Goal: Find specific page/section: Find specific page/section

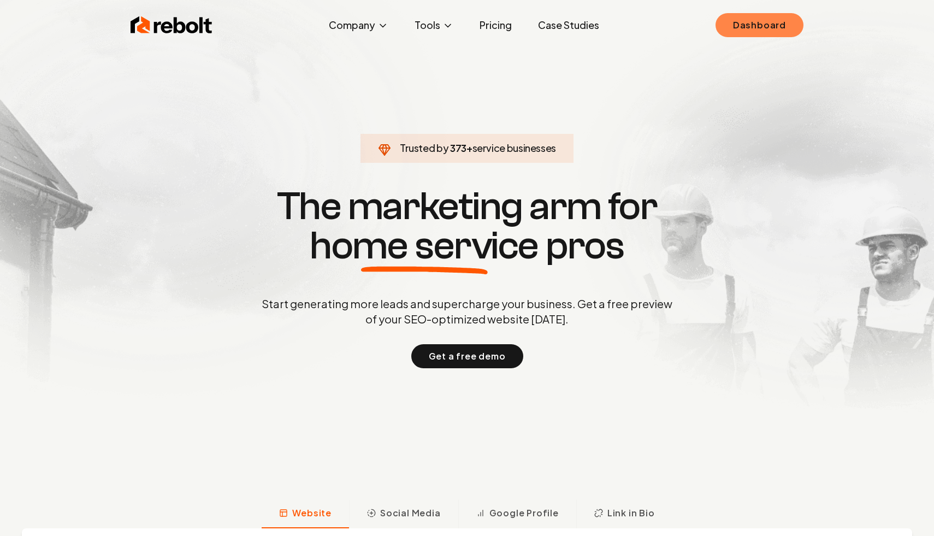
click at [747, 23] on link "Dashboard" at bounding box center [760, 25] width 88 height 24
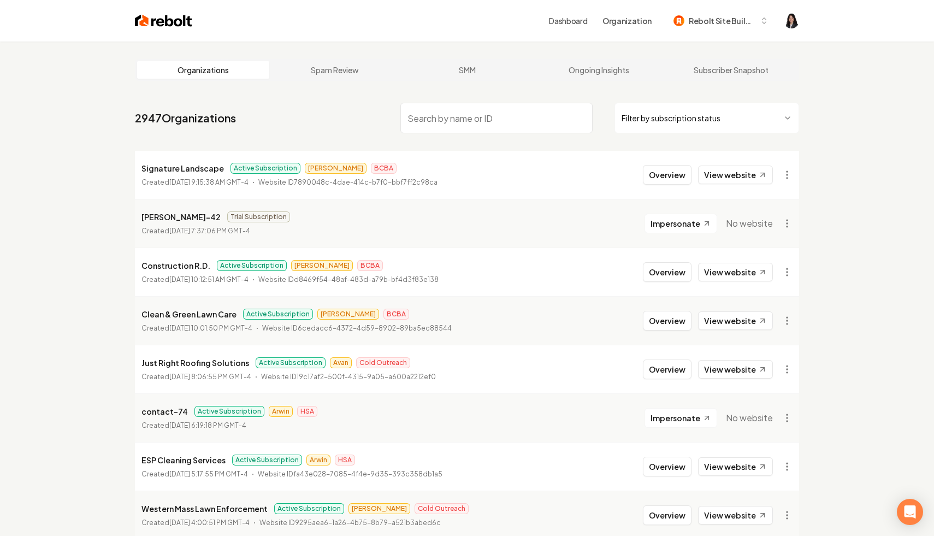
click at [665, 123] on html "Dashboard Organization Rebolt Site Builder Organizations Spam Review SMM Ongoin…" at bounding box center [467, 268] width 934 height 536
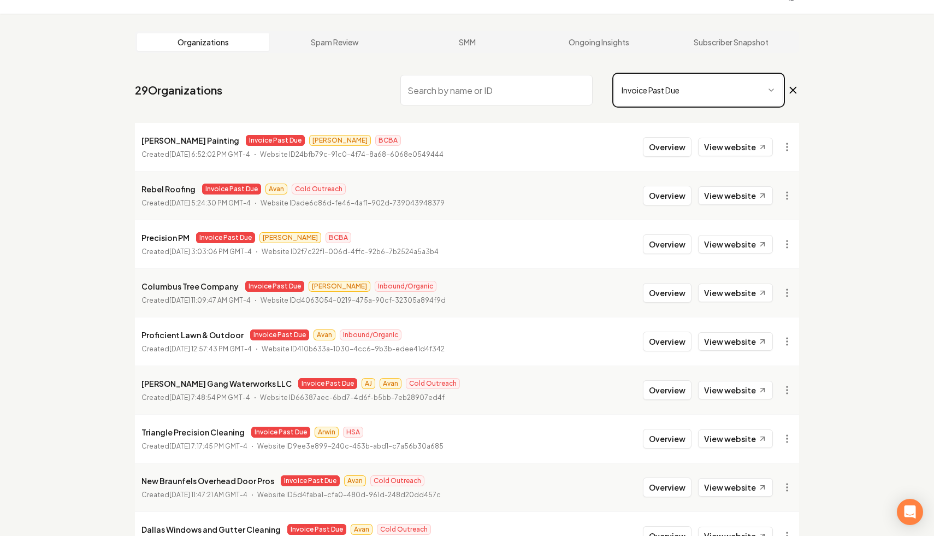
scroll to position [38, 0]
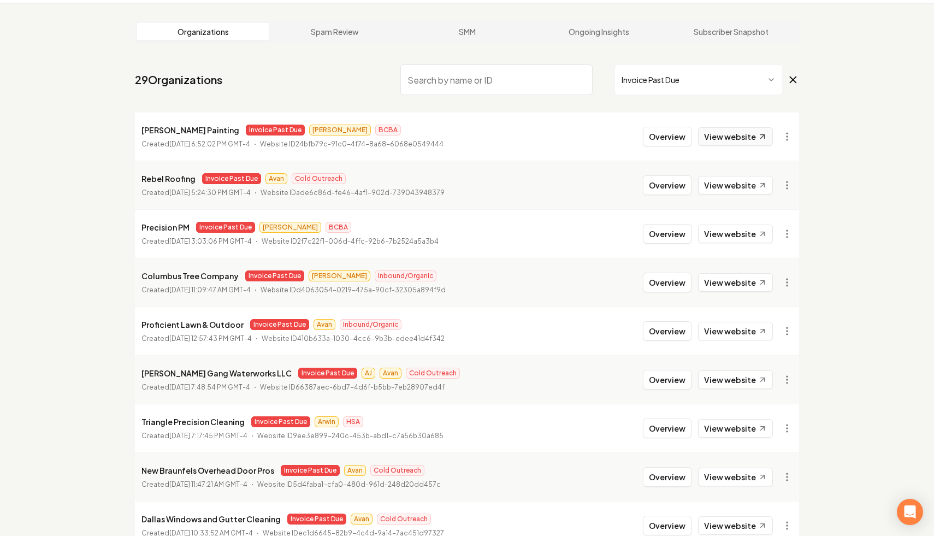
click at [746, 141] on link "View website" at bounding box center [735, 136] width 75 height 19
click at [787, 136] on html "Dashboard Organization Rebolt Site Builder Organizations Spam Review SMM Ongoin…" at bounding box center [467, 230] width 934 height 536
click at [774, 218] on link "View in Clerk" at bounding box center [760, 213] width 69 height 17
click at [788, 141] on html "Dashboard Organization Rebolt Site Builder Organizations Spam Review SMM Ongoin…" at bounding box center [467, 230] width 934 height 536
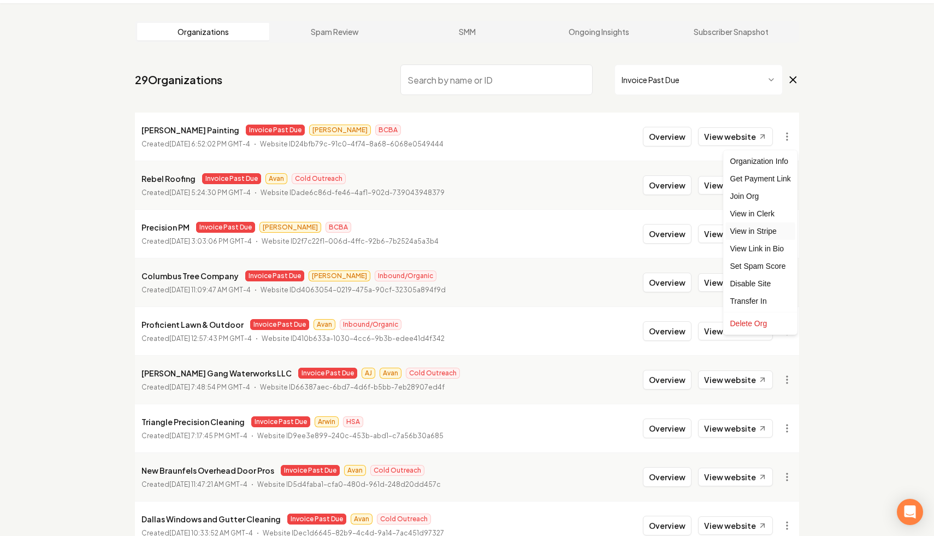
click at [768, 234] on link "View in Stripe" at bounding box center [760, 230] width 69 height 17
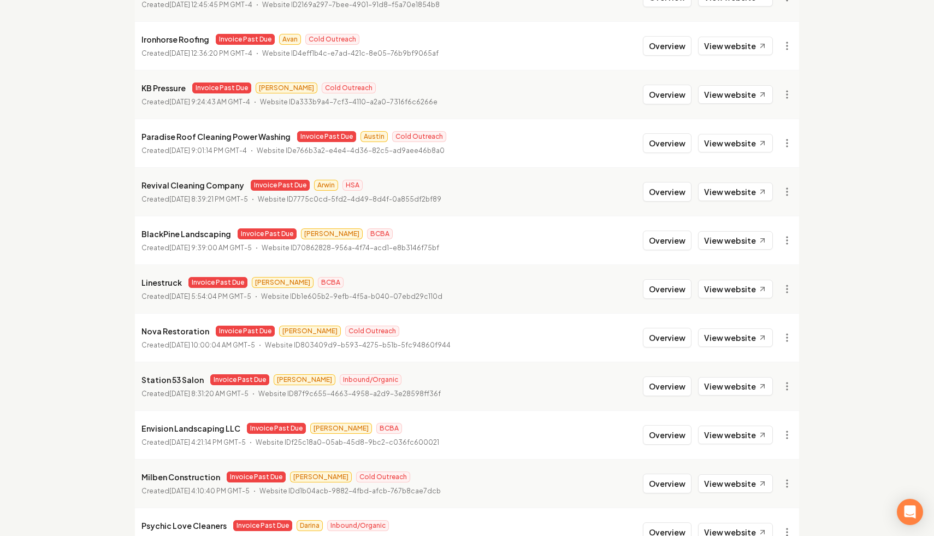
scroll to position [1017, 0]
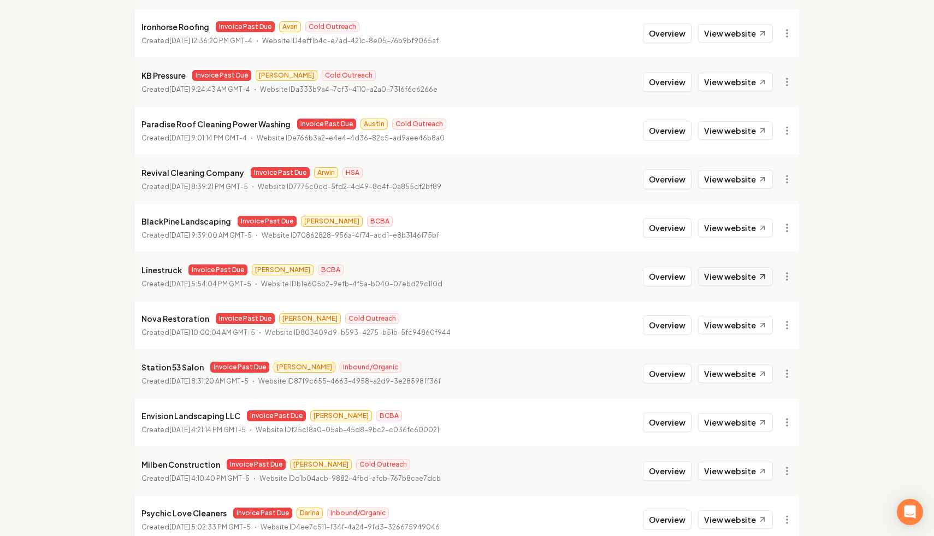
click at [751, 275] on link "View website" at bounding box center [735, 276] width 75 height 19
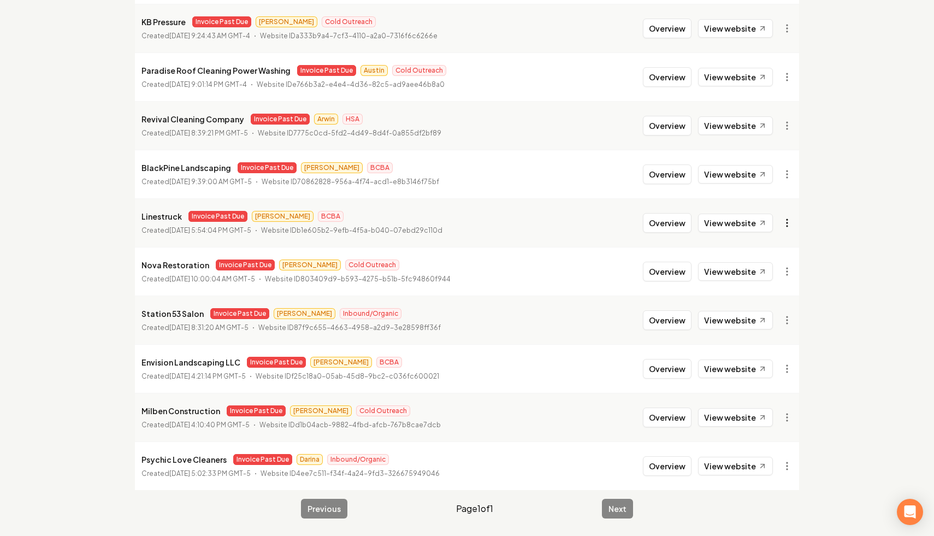
click at [765, 318] on link "View in Stripe" at bounding box center [760, 317] width 69 height 17
click at [770, 296] on link "View in Clerk" at bounding box center [760, 299] width 69 height 17
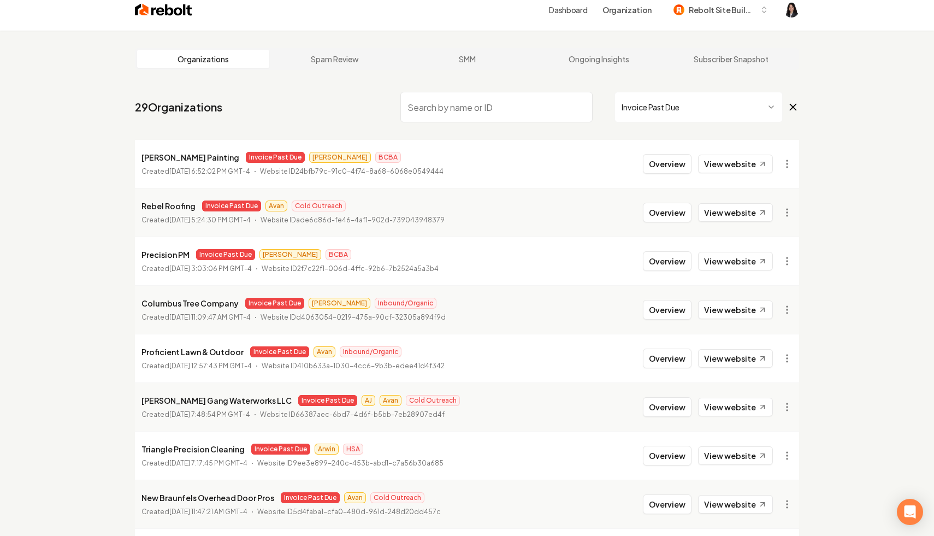
scroll to position [11, 0]
click at [444, 106] on input "search" at bounding box center [496, 106] width 192 height 31
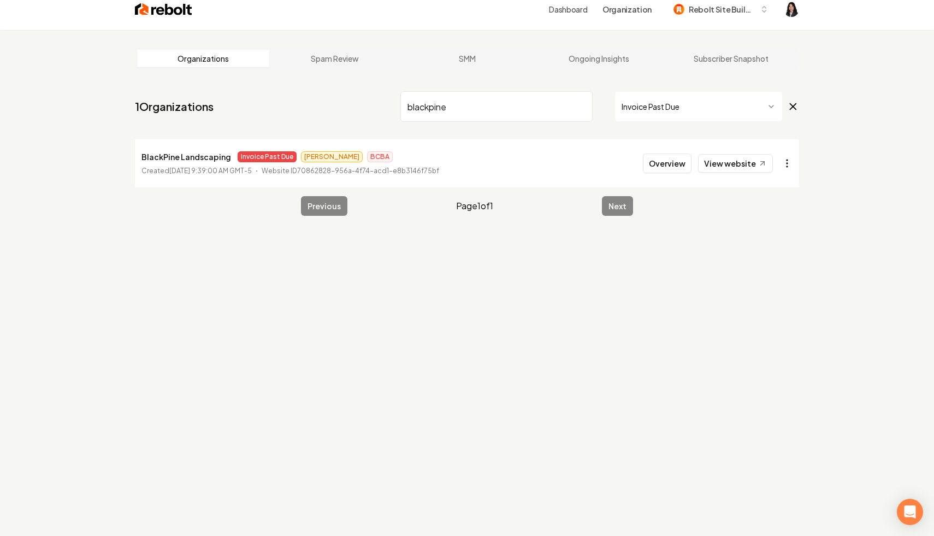
type input "blackpine"
click at [784, 168] on html "Dashboard Organization Rebolt Site Builder Organizations Spam Review SMM Ongoin…" at bounding box center [467, 257] width 934 height 536
click at [770, 237] on link "View in Clerk" at bounding box center [760, 240] width 69 height 17
click at [788, 168] on html "Dashboard Organization Rebolt Site Builder Organizations Spam Review SMM Ongoin…" at bounding box center [467, 257] width 934 height 536
click at [760, 263] on link "View in Stripe" at bounding box center [760, 257] width 69 height 17
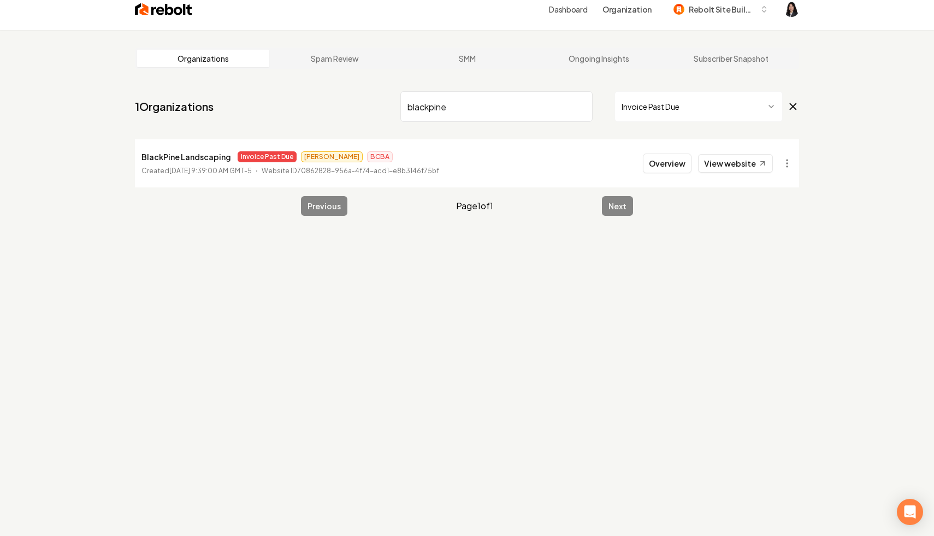
click at [580, 108] on input "blackpine" at bounding box center [496, 106] width 192 height 31
type input "col"
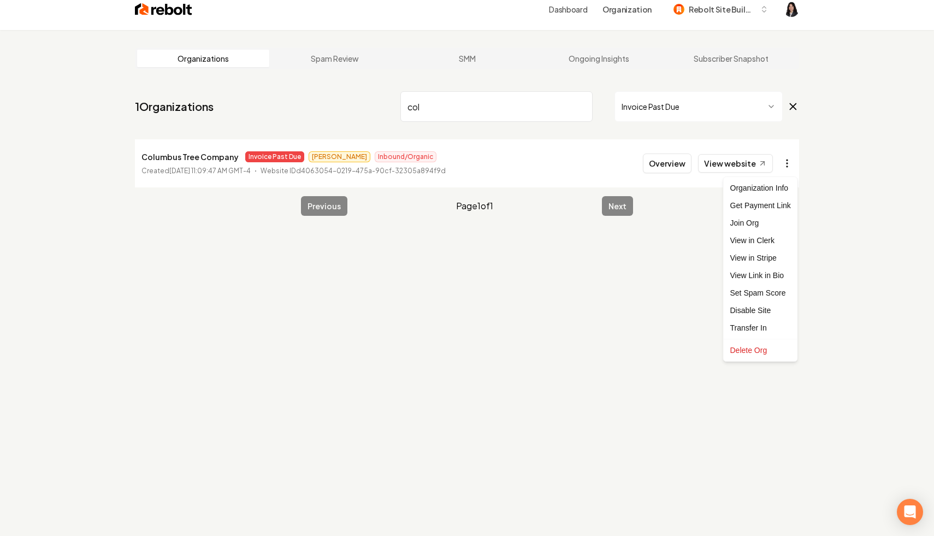
click at [786, 166] on html "Dashboard Organization Rebolt Site Builder Organizations Spam Review SMM Ongoin…" at bounding box center [467, 257] width 934 height 536
click at [776, 258] on link "View in Stripe" at bounding box center [760, 257] width 69 height 17
click at [580, 106] on input "col" at bounding box center [496, 106] width 192 height 31
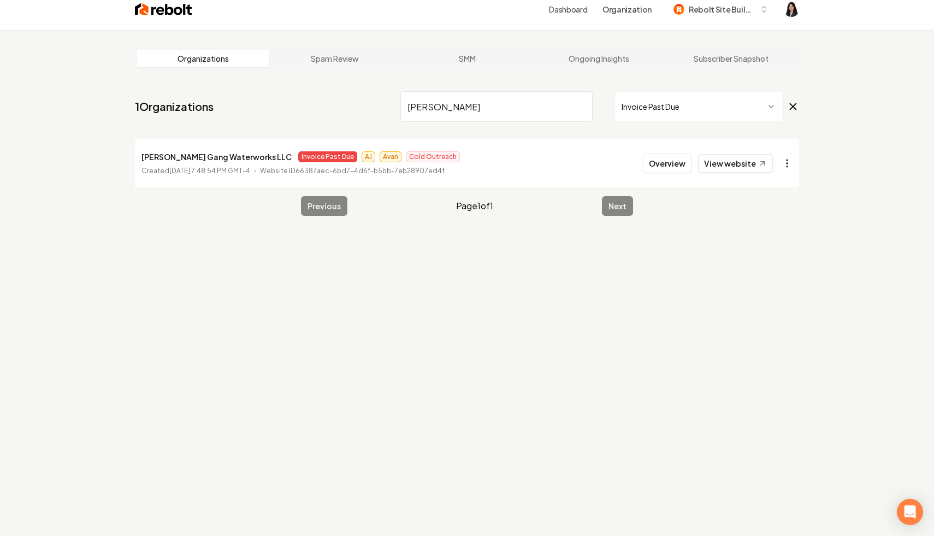
type input "james"
click at [790, 162] on html "Dashboard Organization Rebolt Site Builder Organizations Spam Review SMM Ongoin…" at bounding box center [467, 257] width 934 height 536
click at [765, 237] on link "View in Clerk" at bounding box center [760, 240] width 69 height 17
click at [790, 161] on html "Dashboard Organization Rebolt Site Builder Organizations Spam Review SMM Ongoin…" at bounding box center [467, 257] width 934 height 536
click at [771, 255] on link "View in Stripe" at bounding box center [760, 257] width 69 height 17
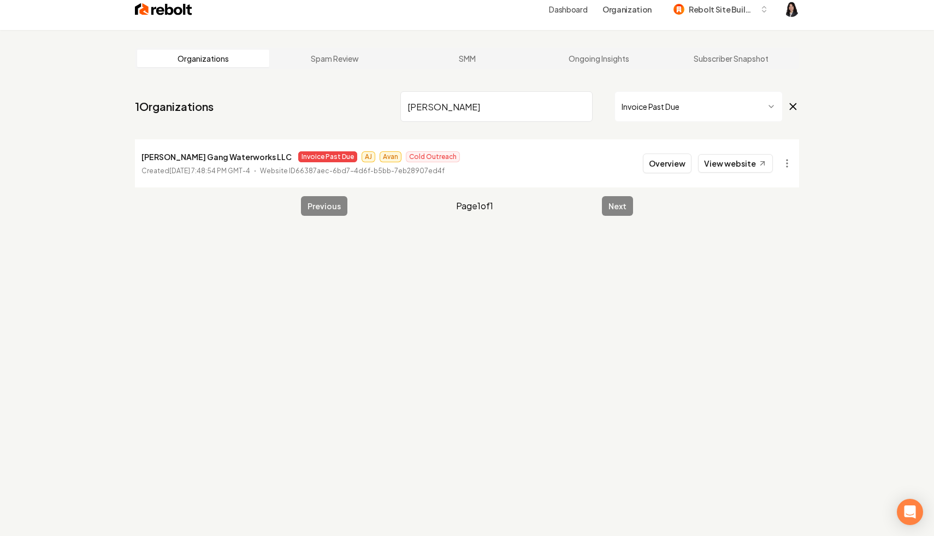
click at [581, 106] on input "james" at bounding box center [496, 106] width 192 height 31
type input "luckie"
click at [753, 160] on link "View website" at bounding box center [735, 163] width 75 height 19
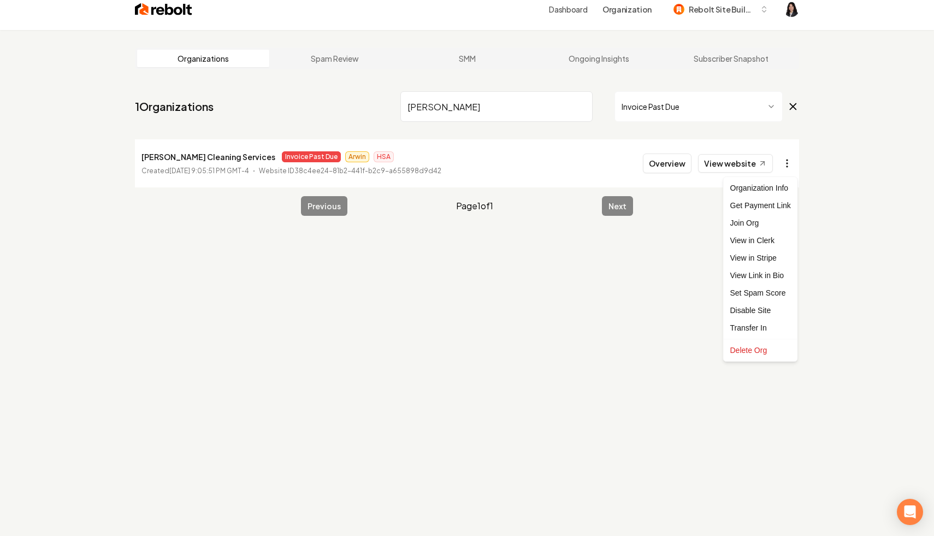
click at [789, 164] on html "Dashboard Organization Rebolt Site Builder Organizations Spam Review SMM Ongoin…" at bounding box center [467, 257] width 934 height 536
click at [771, 256] on link "View in Stripe" at bounding box center [760, 257] width 69 height 17
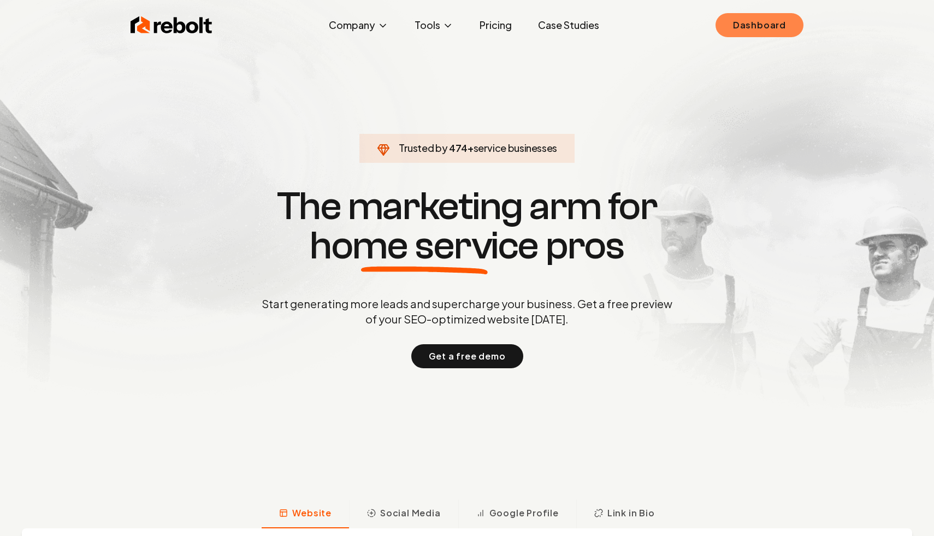
click at [756, 25] on link "Dashboard" at bounding box center [760, 25] width 88 height 24
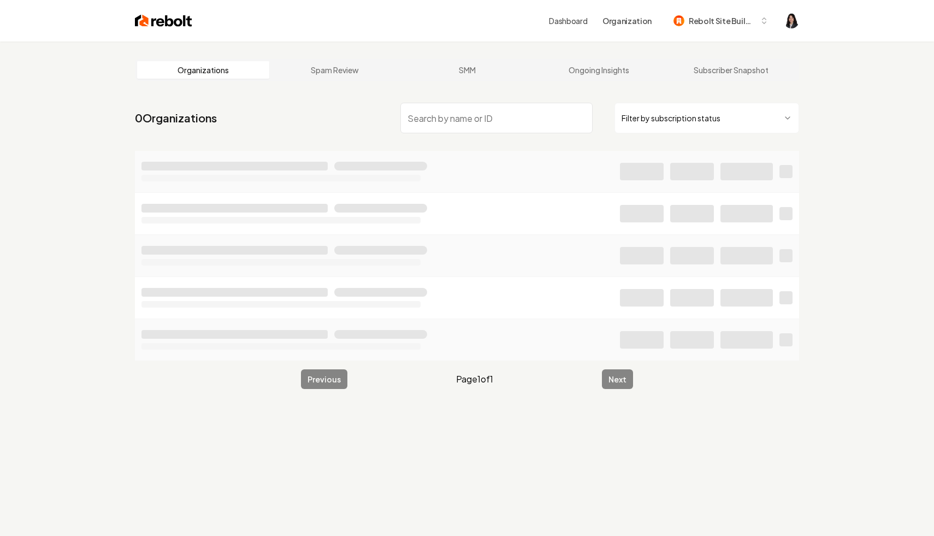
click at [688, 113] on html "Dashboard Organization Rebolt Site Builder Organizations Spam Review SMM Ongoin…" at bounding box center [467, 268] width 934 height 536
click at [508, 126] on input "search" at bounding box center [496, 118] width 192 height 31
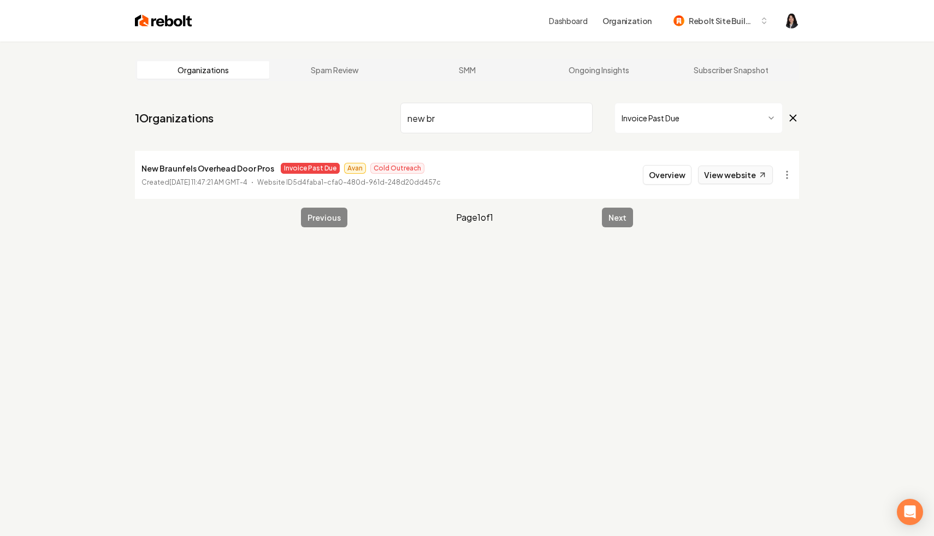
type input "new br"
click at [756, 175] on link "View website" at bounding box center [735, 175] width 75 height 19
drag, startPoint x: 275, startPoint y: 170, endPoint x: 128, endPoint y: 168, distance: 147.0
click at [128, 168] on main "Organizations Spam Review SMM Ongoing Insights Subscriber Snapshot 1 Organizati…" at bounding box center [466, 143] width 699 height 203
copy p "New Braunfels Overhead Door Pros"
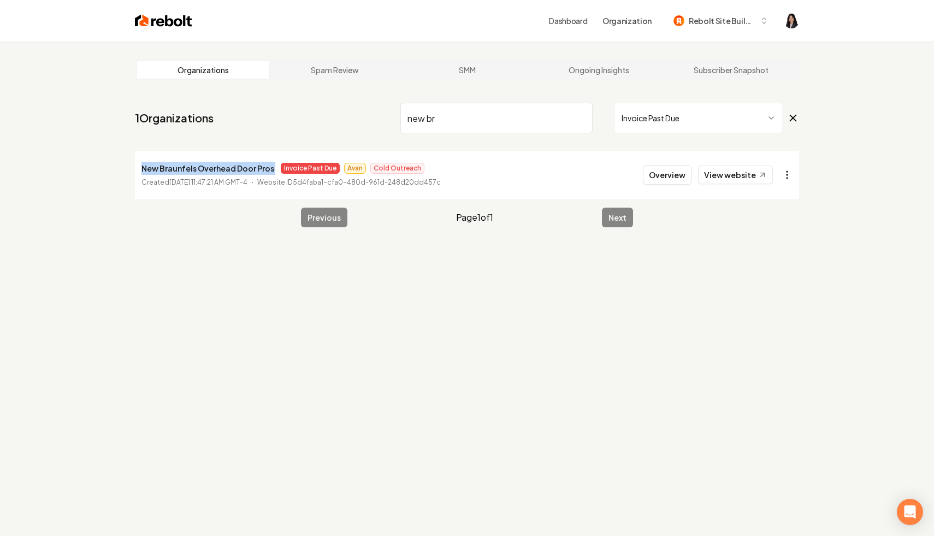
click at [784, 178] on html "Dashboard Organization Rebolt Site Builder Organizations Spam Review SMM Ongoin…" at bounding box center [467, 268] width 934 height 536
click at [765, 255] on link "View in Clerk" at bounding box center [760, 251] width 69 height 17
click at [783, 171] on html "Dashboard Organization Rebolt Site Builder Organizations Spam Review SMM Ongoin…" at bounding box center [467, 268] width 934 height 536
click at [764, 269] on link "View in Stripe" at bounding box center [760, 269] width 69 height 17
copy p "New Braunfels Overhead Door Pros"
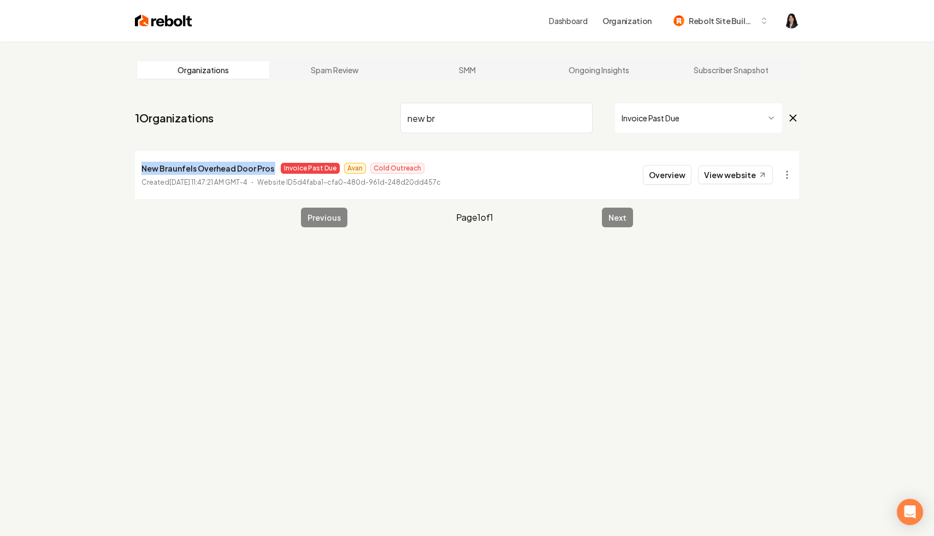
click at [581, 119] on input "new br" at bounding box center [496, 118] width 192 height 31
type input "nova"
click at [759, 175] on icon at bounding box center [762, 174] width 9 height 9
click at [788, 173] on html "Dashboard Organization Rebolt Site Builder Organizations Spam Review SMM Ongoin…" at bounding box center [467, 268] width 934 height 536
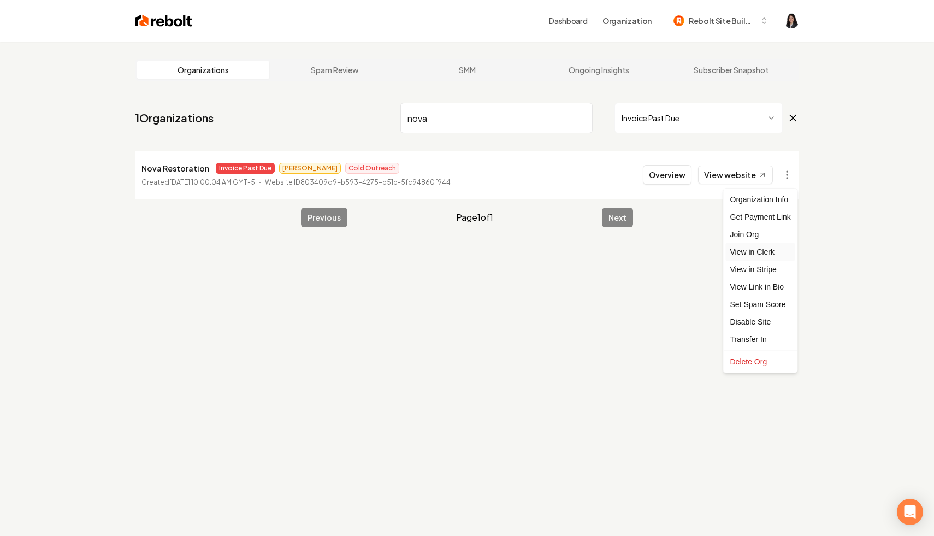
click at [769, 256] on link "View in Clerk" at bounding box center [760, 251] width 69 height 17
click at [783, 175] on html "Dashboard Organization Rebolt Site Builder Organizations Spam Review SMM Ongoin…" at bounding box center [467, 268] width 934 height 536
click at [775, 275] on link "View in Stripe" at bounding box center [760, 269] width 69 height 17
click at [581, 120] on input "nova" at bounding box center [496, 118] width 192 height 31
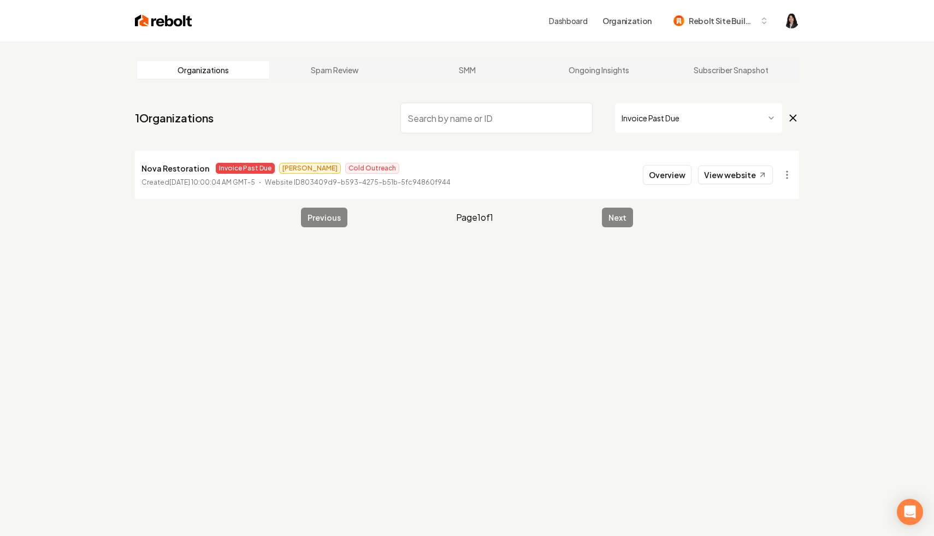
type input "r"
type input "prof"
click at [762, 174] on icon at bounding box center [762, 174] width 9 height 9
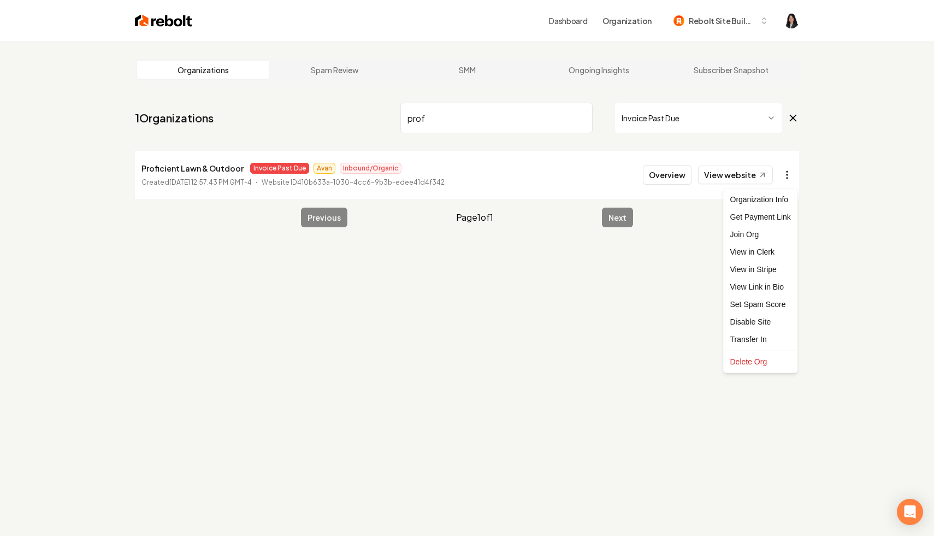
click at [788, 173] on html "Dashboard Organization Rebolt Site Builder Organizations Spam Review SMM Ongoin…" at bounding box center [467, 268] width 934 height 536
click at [777, 250] on link "View in Clerk" at bounding box center [760, 251] width 69 height 17
click at [784, 174] on html "Dashboard Organization Rebolt Site Builder Organizations Spam Review SMM Ongoin…" at bounding box center [467, 268] width 934 height 536
click at [772, 268] on link "View in Stripe" at bounding box center [760, 269] width 69 height 17
click at [580, 117] on input "prof" at bounding box center [496, 118] width 192 height 31
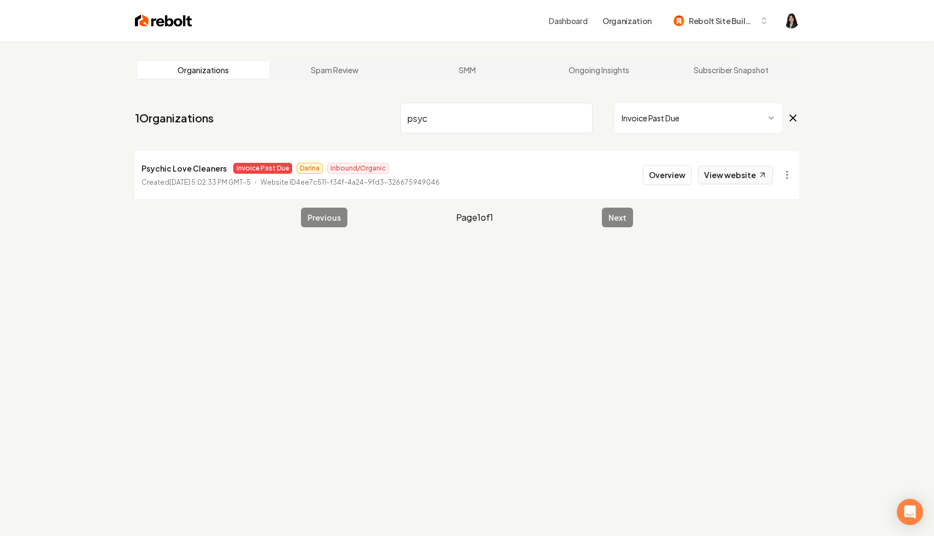
type input "psyc"
click at [754, 176] on link "View website" at bounding box center [735, 175] width 75 height 19
click at [787, 173] on html "Dashboard Organization Rebolt Site Builder Organizations Spam Review SMM Ongoin…" at bounding box center [467, 268] width 934 height 536
click at [774, 264] on link "View in Stripe" at bounding box center [760, 269] width 69 height 17
click at [579, 117] on input "psyc" at bounding box center [496, 118] width 192 height 31
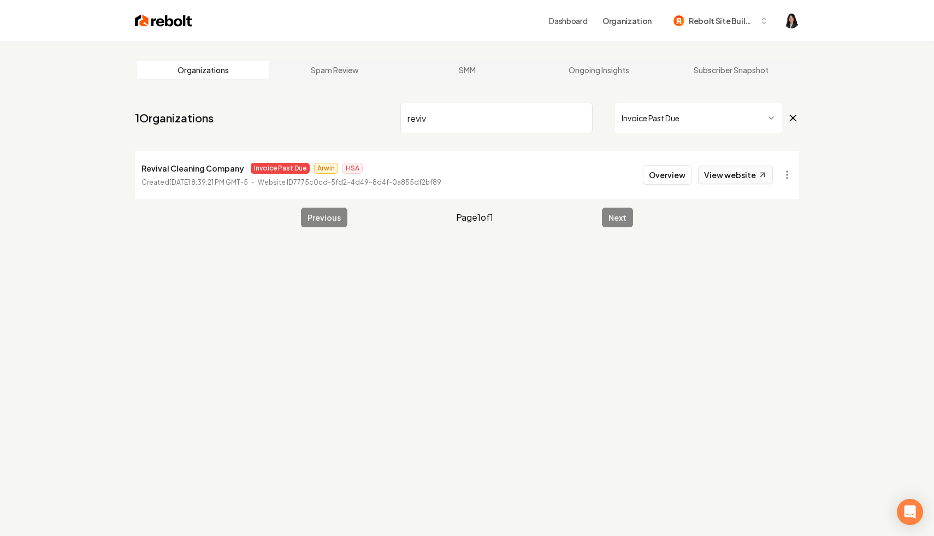
click at [759, 178] on icon at bounding box center [762, 174] width 9 height 9
click at [785, 179] on html "Dashboard Organization Rebolt Site Builder Organizations Spam Review SMM Ongoin…" at bounding box center [467, 268] width 934 height 536
click at [757, 253] on link "View in Clerk" at bounding box center [760, 251] width 69 height 17
click at [792, 183] on html "Dashboard Organization Rebolt Site Builder Organizations Spam Review SMM Ongoin…" at bounding box center [467, 268] width 934 height 536
click at [764, 268] on link "View in Stripe" at bounding box center [760, 269] width 69 height 17
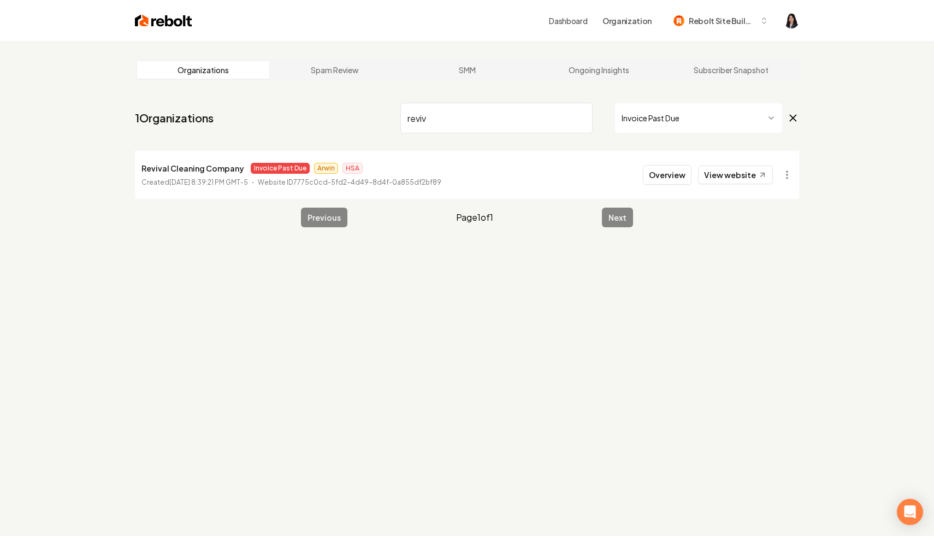
drag, startPoint x: 468, startPoint y: 120, endPoint x: 452, endPoint y: 119, distance: 15.3
click at [452, 119] on input "reviv" at bounding box center [496, 118] width 192 height 31
drag, startPoint x: 452, startPoint y: 119, endPoint x: 340, endPoint y: 117, distance: 112.5
click at [340, 117] on nav "1 Organizations reviv Invoice Past Due" at bounding box center [467, 122] width 664 height 48
type input "seas"
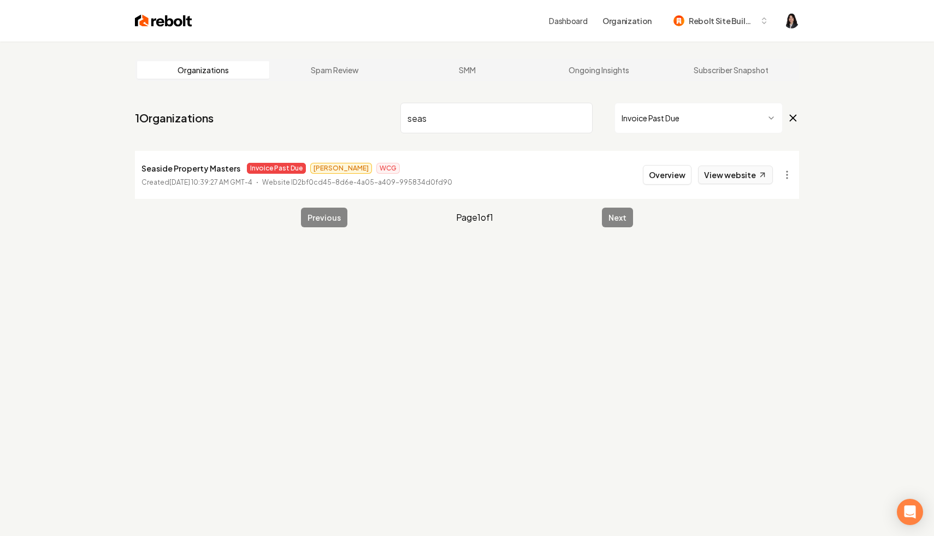
click at [754, 179] on link "View website" at bounding box center [735, 175] width 75 height 19
click at [787, 174] on html "Dashboard Organization Rebolt Site Builder Organizations Spam Review SMM Ongoin…" at bounding box center [467, 268] width 934 height 536
click at [773, 254] on link "View in Clerk" at bounding box center [760, 251] width 69 height 17
click at [787, 175] on html "Dashboard Organization Rebolt Site Builder Organizations Spam Review SMM Ongoin…" at bounding box center [467, 268] width 934 height 536
click at [775, 270] on link "View in Stripe" at bounding box center [760, 269] width 69 height 17
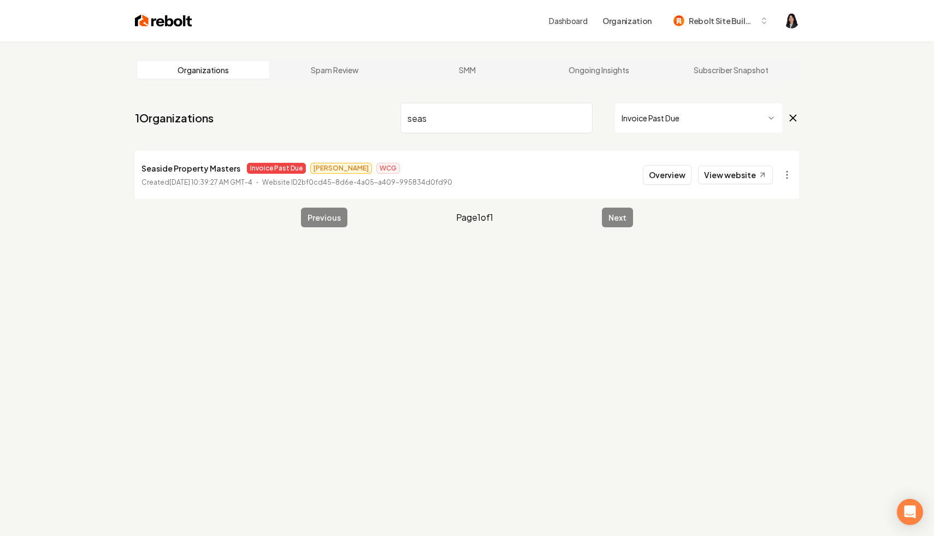
click at [577, 117] on input "seas" at bounding box center [496, 118] width 192 height 31
click at [581, 117] on input "seas" at bounding box center [496, 118] width 192 height 31
type input "triang"
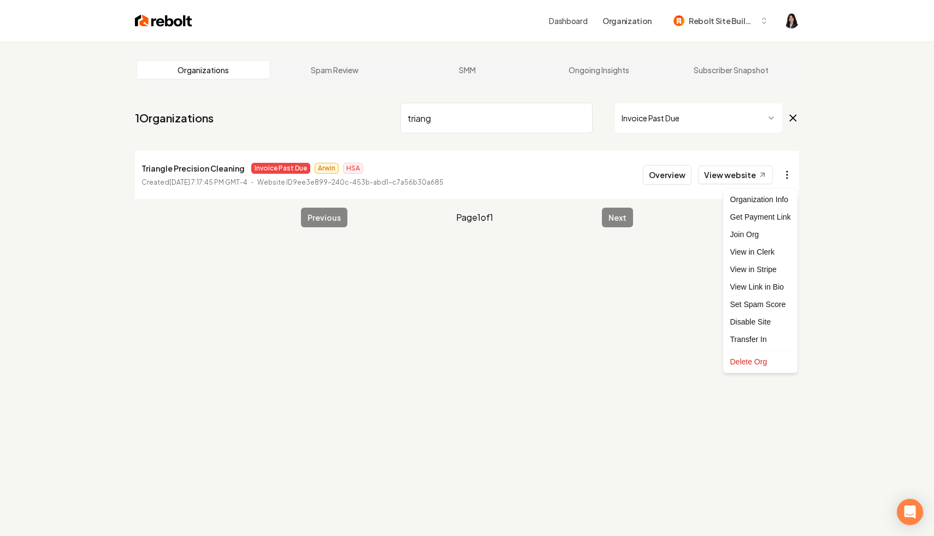
click at [784, 178] on html "Dashboard Organization Rebolt Site Builder Organizations Spam Review SMM Ongoin…" at bounding box center [467, 268] width 934 height 536
click at [756, 173] on html "Dashboard Organization Rebolt Site Builder Organizations Spam Review SMM Ongoin…" at bounding box center [467, 268] width 934 height 536
click at [751, 176] on link "View website" at bounding box center [735, 175] width 75 height 19
click at [787, 177] on html "Dashboard Organization Rebolt Site Builder Organizations Spam Review SMM Ongoin…" at bounding box center [467, 268] width 934 height 536
click at [781, 252] on link "View in Clerk" at bounding box center [760, 251] width 69 height 17
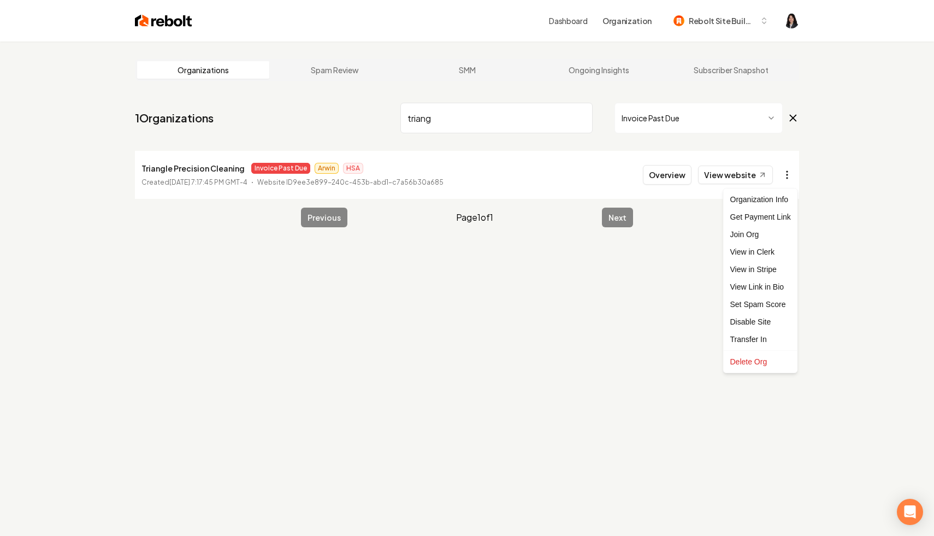
click at [787, 173] on html "Dashboard Organization Rebolt Site Builder Organizations Spam Review SMM Ongoin…" at bounding box center [467, 268] width 934 height 536
click at [784, 274] on link "View in Stripe" at bounding box center [760, 269] width 69 height 17
click at [580, 117] on input "triang" at bounding box center [496, 118] width 192 height 31
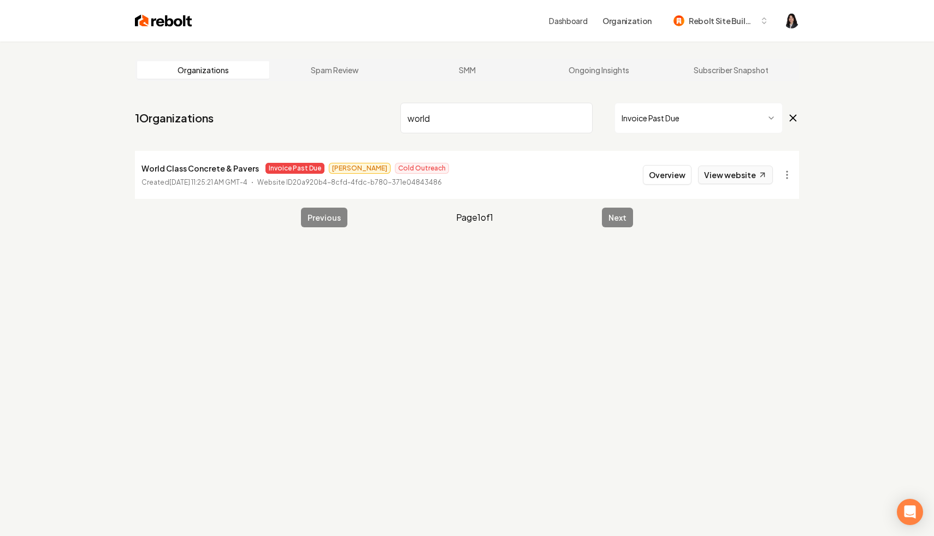
type input "world"
click at [753, 173] on link "View website" at bounding box center [735, 175] width 75 height 19
click at [787, 172] on html "Dashboard Organization Rebolt Site Builder Organizations Spam Review SMM Ongoin…" at bounding box center [467, 268] width 934 height 536
click at [767, 257] on link "View in Clerk" at bounding box center [760, 251] width 69 height 17
click at [788, 169] on html "Dashboard Organization Rebolt Site Builder Organizations Spam Review SMM Ongoin…" at bounding box center [467, 268] width 934 height 536
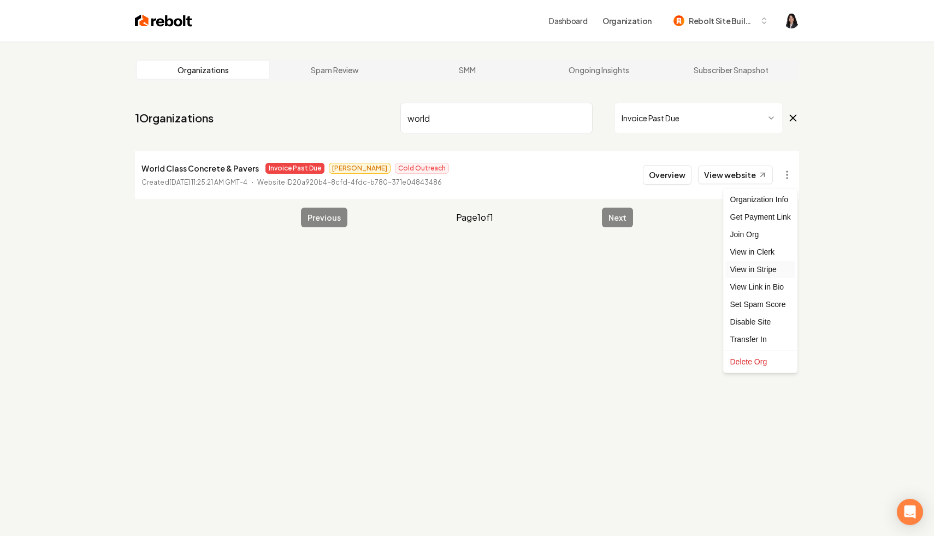
click at [763, 269] on link "View in Stripe" at bounding box center [760, 269] width 69 height 17
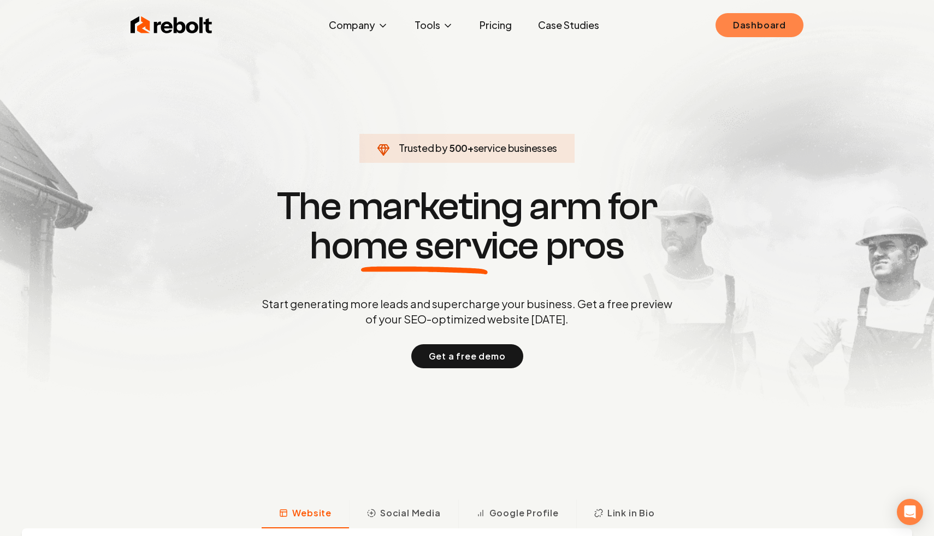
click at [761, 34] on link "Dashboard" at bounding box center [760, 25] width 88 height 24
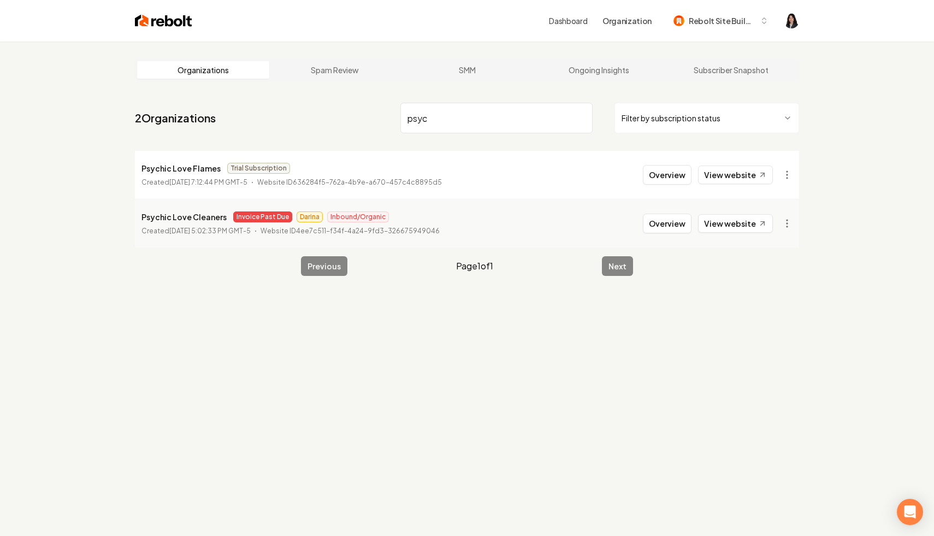
type input "psyc"
drag, startPoint x: 223, startPoint y: 215, endPoint x: 111, endPoint y: 216, distance: 112.5
click at [111, 216] on div "Organizations Spam Review SMM Ongoing Insights Subscriber Snapshot 2 Organizati…" at bounding box center [467, 310] width 934 height 536
copy p "Psychic Love Cleaners"
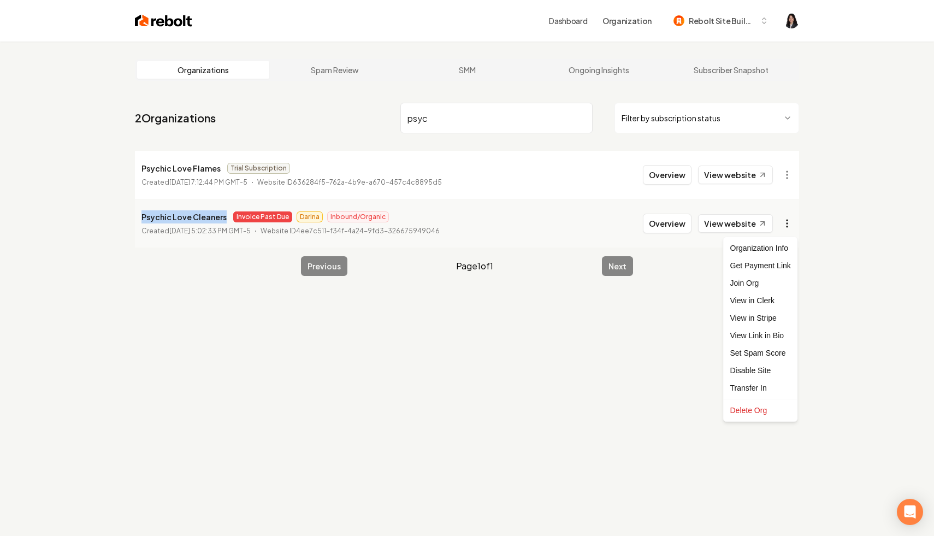
click at [784, 221] on html "Dashboard Organization Rebolt Site Builder Organizations Spam Review SMM Ongoin…" at bounding box center [467, 268] width 934 height 536
click at [773, 316] on link "View in Stripe" at bounding box center [760, 317] width 69 height 17
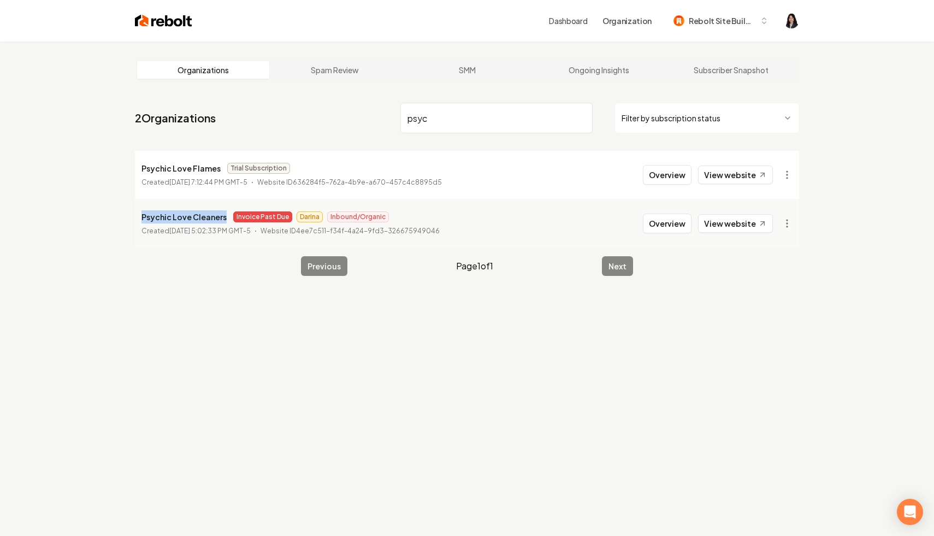
click at [581, 115] on input "psyc" at bounding box center [496, 118] width 192 height 31
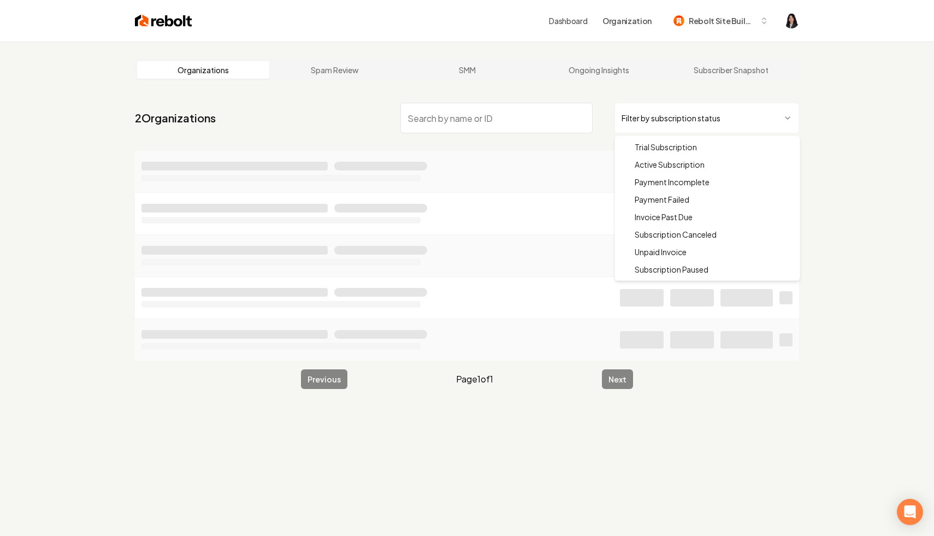
click at [713, 120] on html "Dashboard Organization Rebolt Site Builder Organizations Spam Review SMM Ongoin…" at bounding box center [467, 268] width 934 height 536
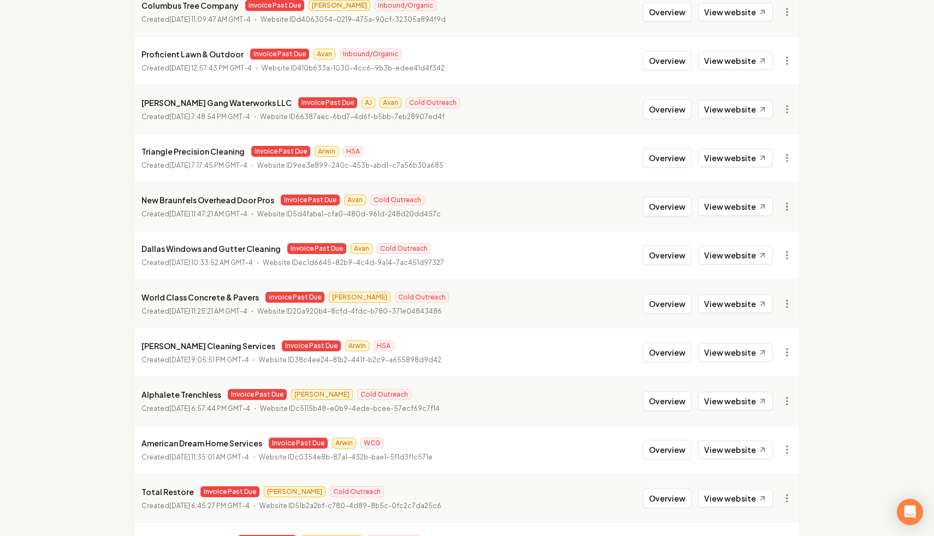
scroll to position [91, 0]
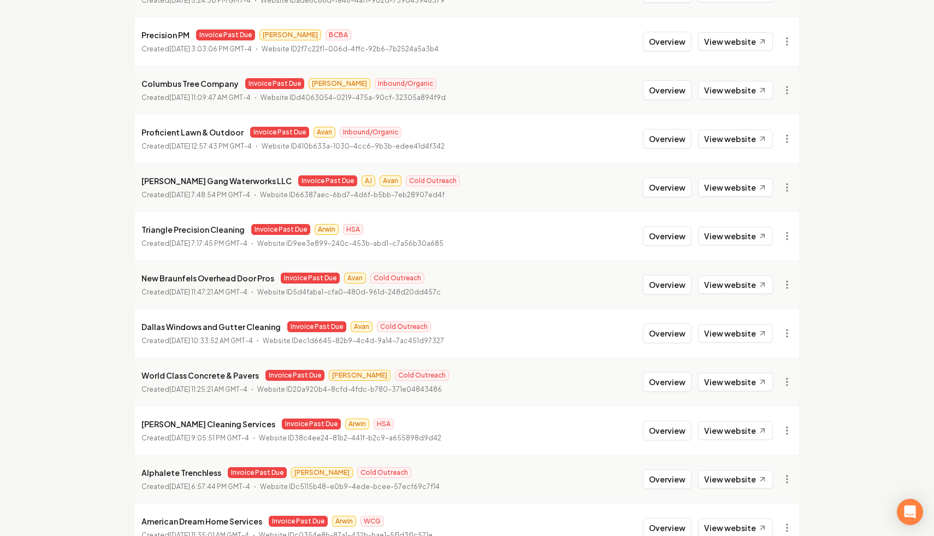
scroll to position [824, 0]
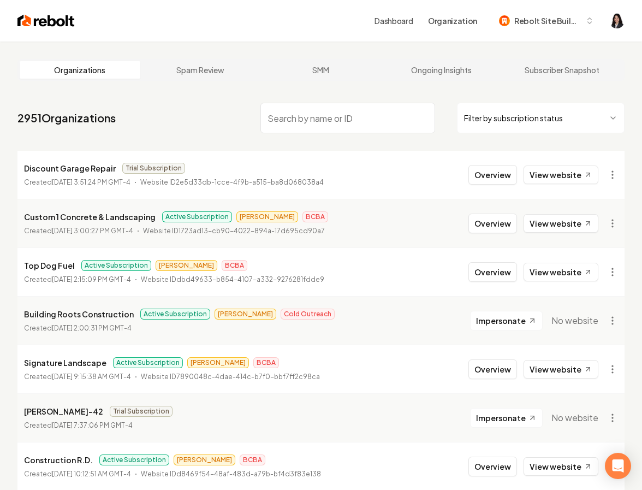
click at [444, 105] on div "Filter by subscription status" at bounding box center [443, 118] width 364 height 31
